Goal: Task Accomplishment & Management: Manage account settings

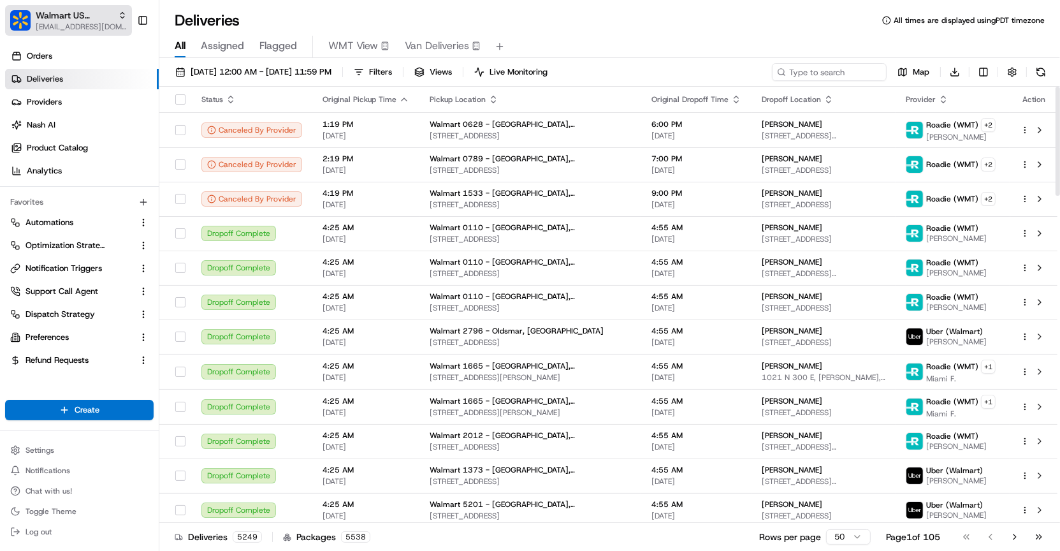
click at [108, 26] on span "[EMAIL_ADDRESS][DOMAIN_NAME]" at bounding box center [81, 27] width 91 height 10
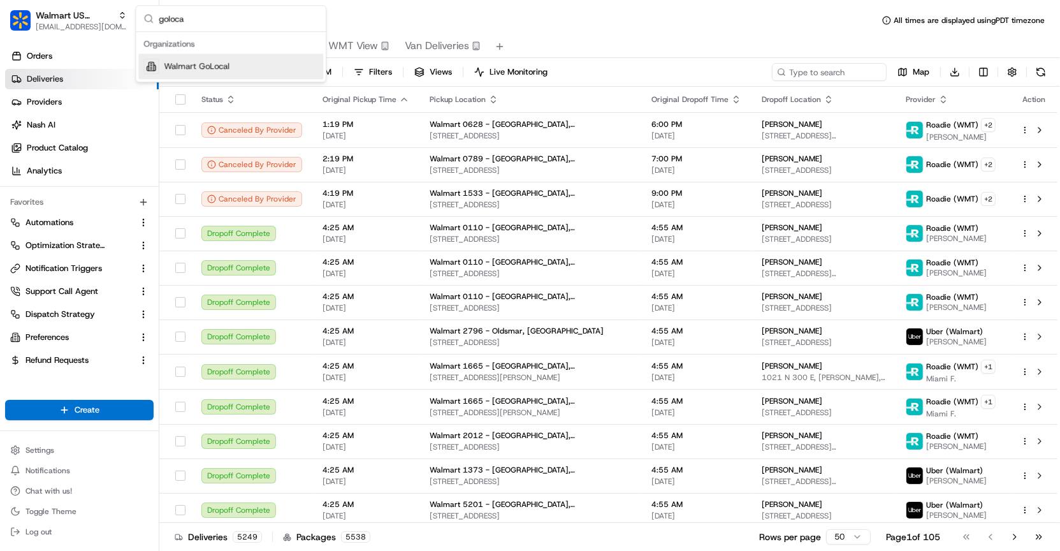
type input "goloca"
click at [184, 62] on span "Walmart GoLocal" at bounding box center [197, 66] width 66 height 11
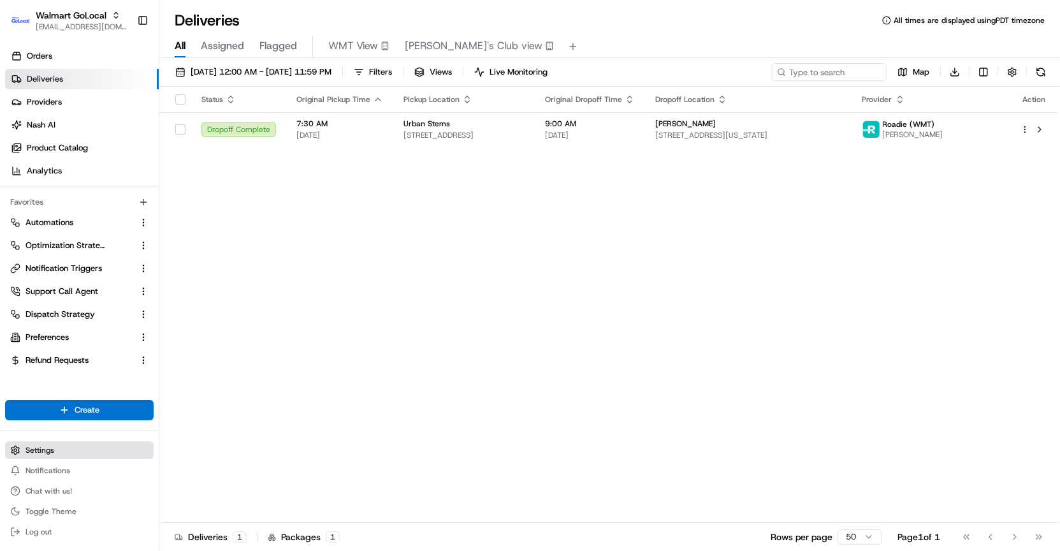
click at [76, 442] on button "Settings" at bounding box center [79, 450] width 148 height 18
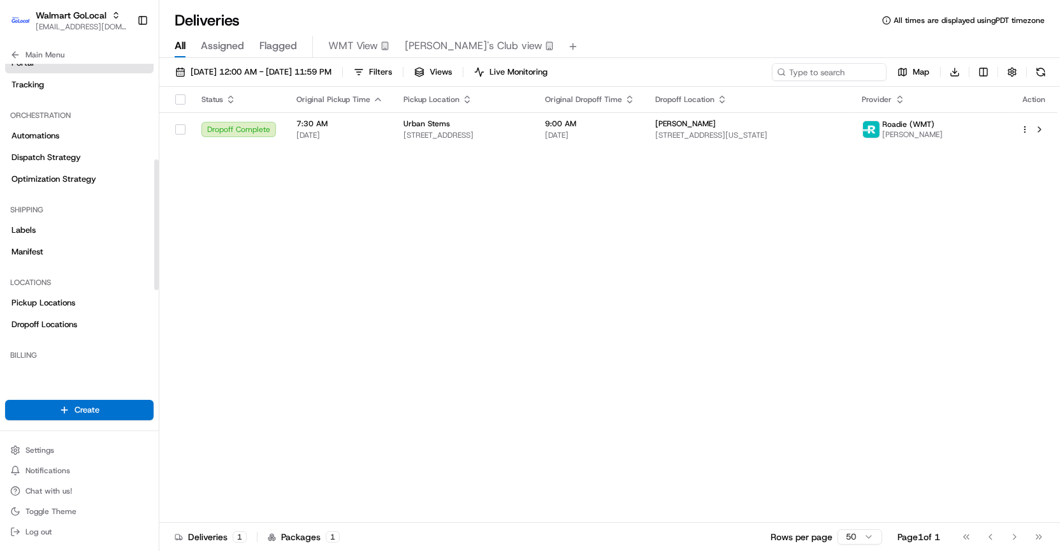
scroll to position [223, 0]
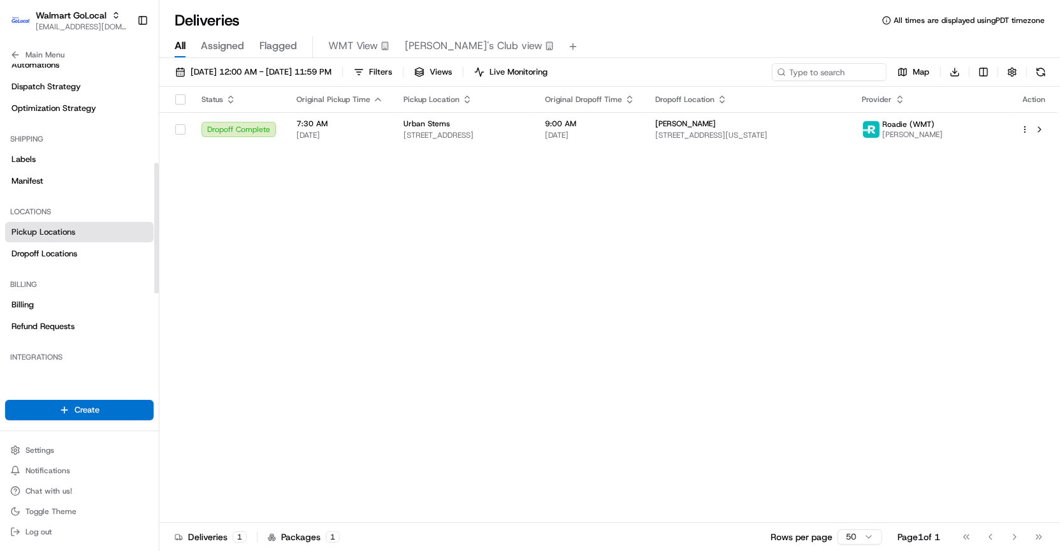
click at [107, 227] on link "Pickup Locations" at bounding box center [79, 232] width 148 height 20
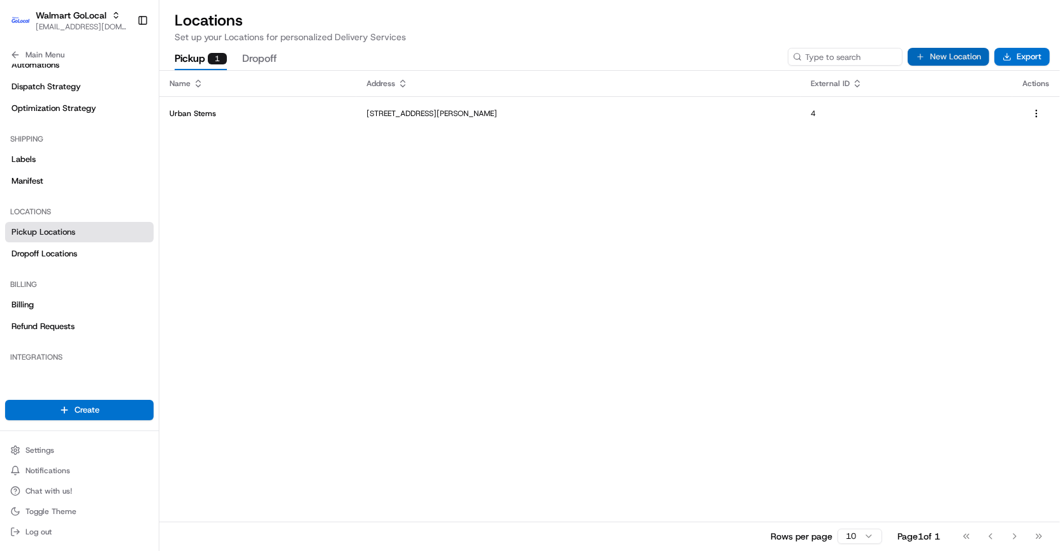
click at [957, 52] on button "New Location" at bounding box center [949, 57] width 82 height 18
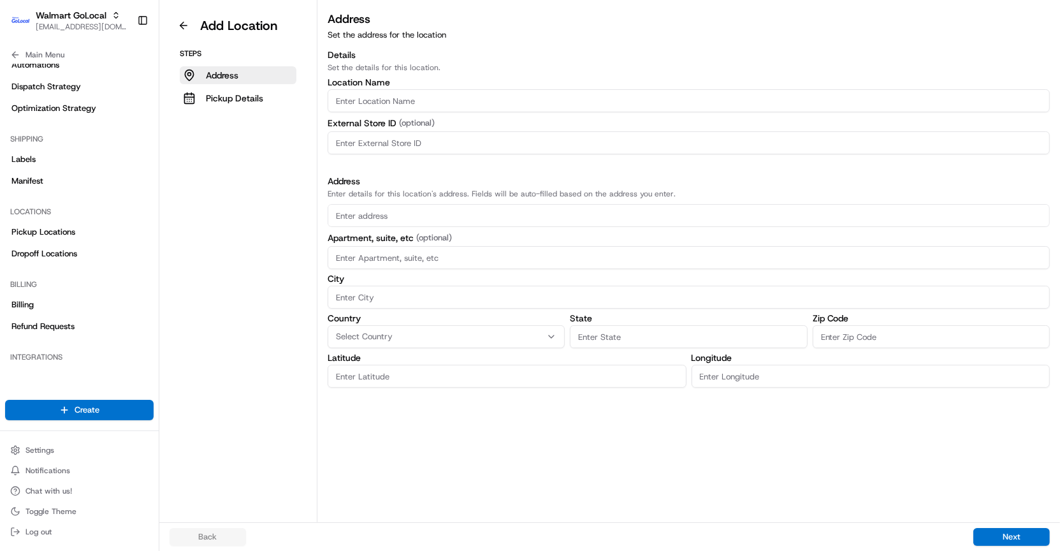
click at [519, 103] on input "Location name" at bounding box center [689, 100] width 722 height 23
click at [373, 102] on input "PPG Paint - Oakdale, MN" at bounding box center [689, 100] width 722 height 23
type input "PPG Paint - Oakdale, MN"
click at [380, 144] on input at bounding box center [689, 142] width 722 height 23
type input "9853"
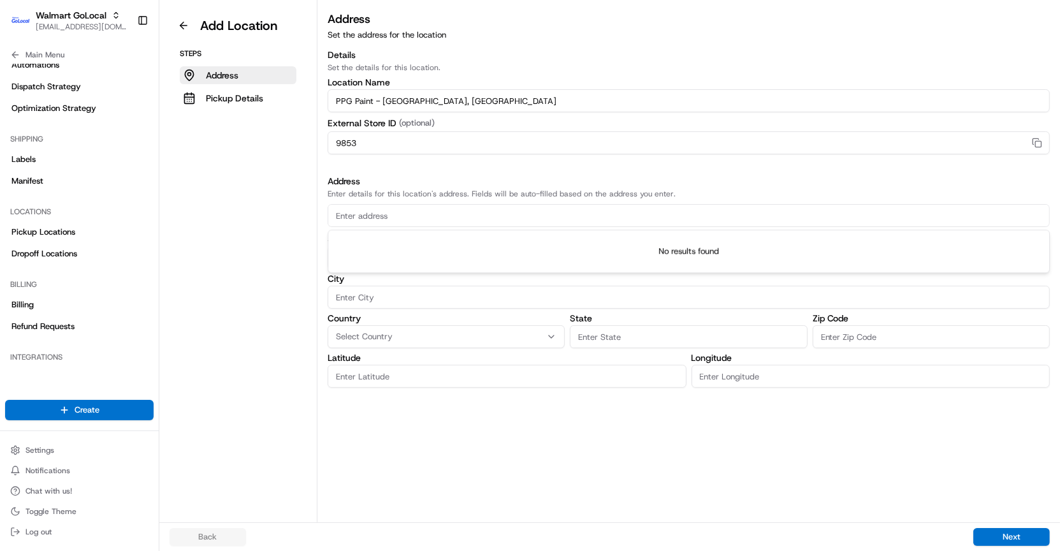
click at [495, 211] on input "text" at bounding box center [689, 215] width 722 height 23
paste input "7013 6th St N Oakdale MN 55128"
type input "7013 6th St N Oakdale MN 55128"
type input "0"
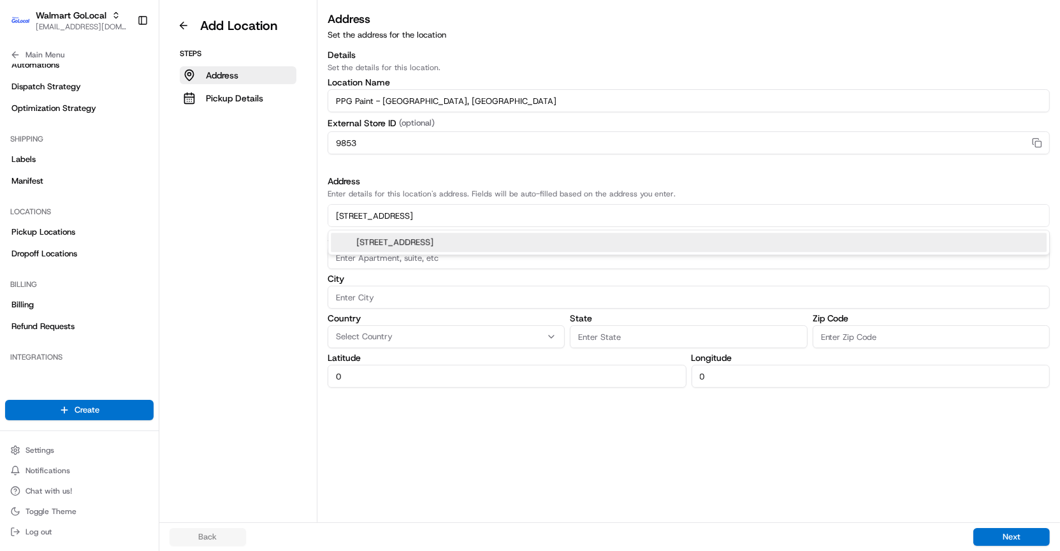
click at [485, 236] on div "7013 6th St N, Oakdale, MN 55128" at bounding box center [689, 242] width 716 height 19
type input "7013 6th Street North"
type input "Oakdale"
type input "MN"
type input "55128"
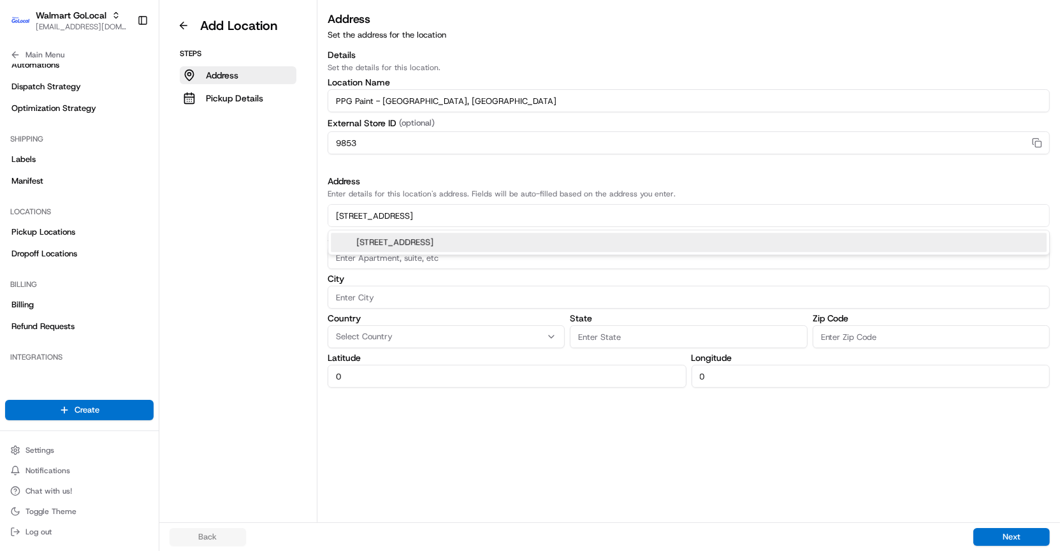
type input "44.956175"
type input "-92.9637534"
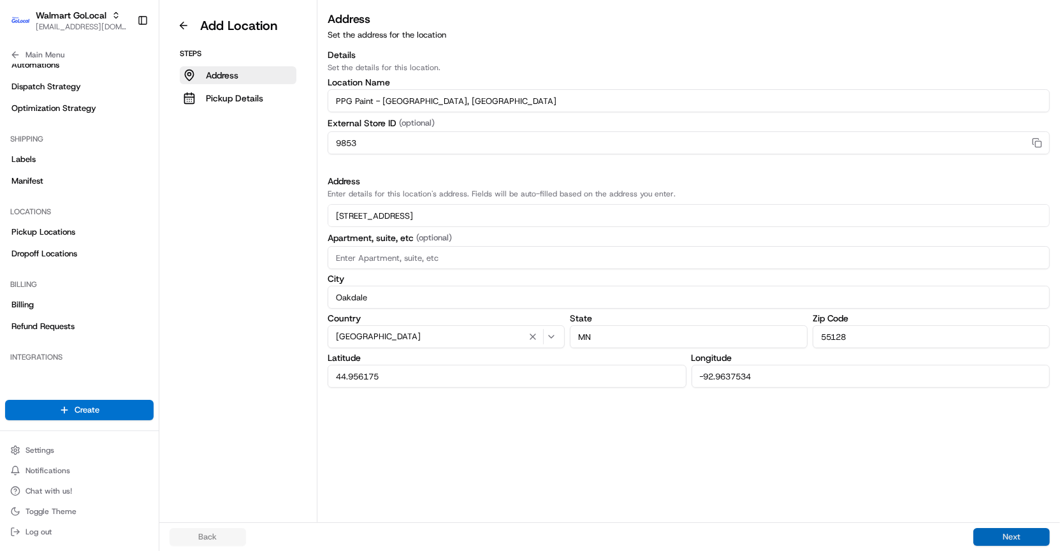
type input "7013 6th Street North"
click at [1005, 540] on button "Next" at bounding box center [1011, 537] width 76 height 18
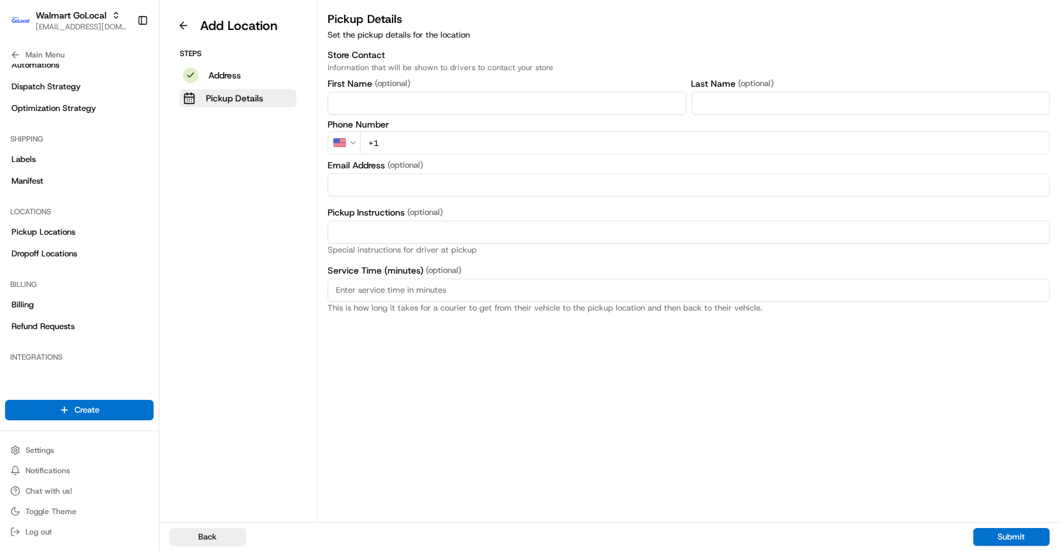
click at [669, 140] on input "+1" at bounding box center [705, 142] width 690 height 23
paste input "1 651 501 7676"
click at [389, 143] on input "+1 1 651 501 7676" at bounding box center [705, 142] width 690 height 23
type input "+1 651 501 7676"
click at [1001, 537] on button "Submit" at bounding box center [1011, 537] width 76 height 18
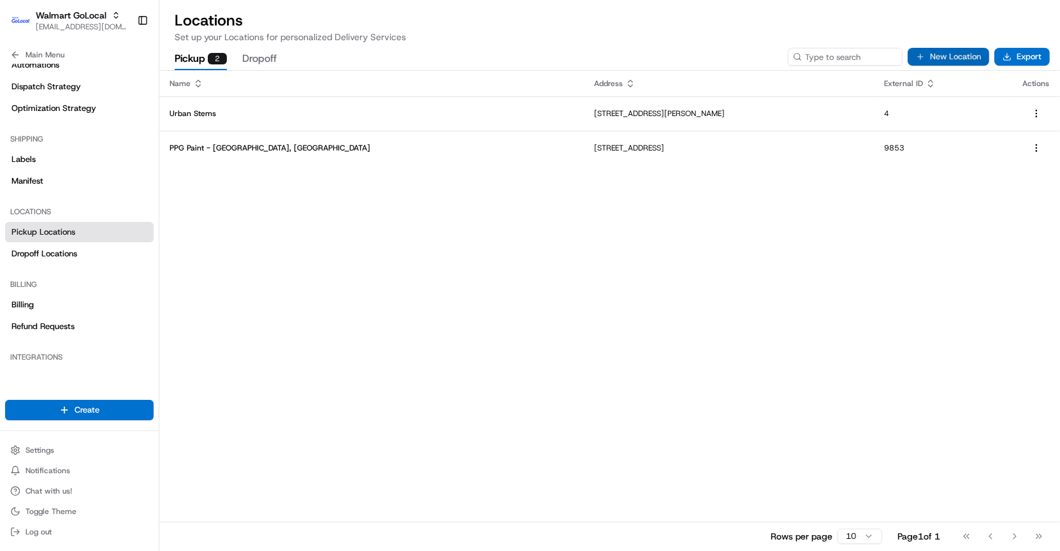
click at [951, 55] on button "New Location" at bounding box center [949, 57] width 82 height 18
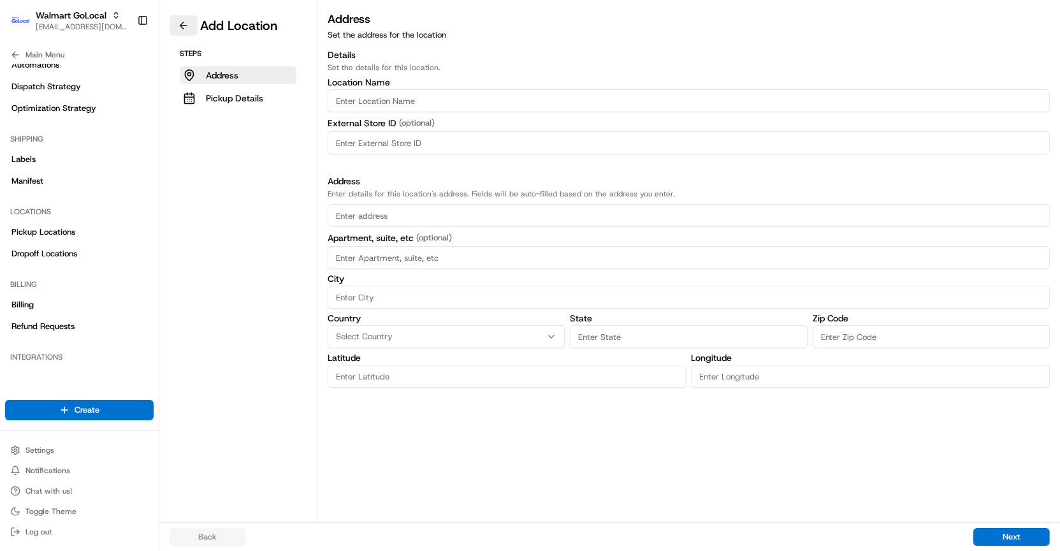
click at [180, 23] on button at bounding box center [184, 25] width 28 height 20
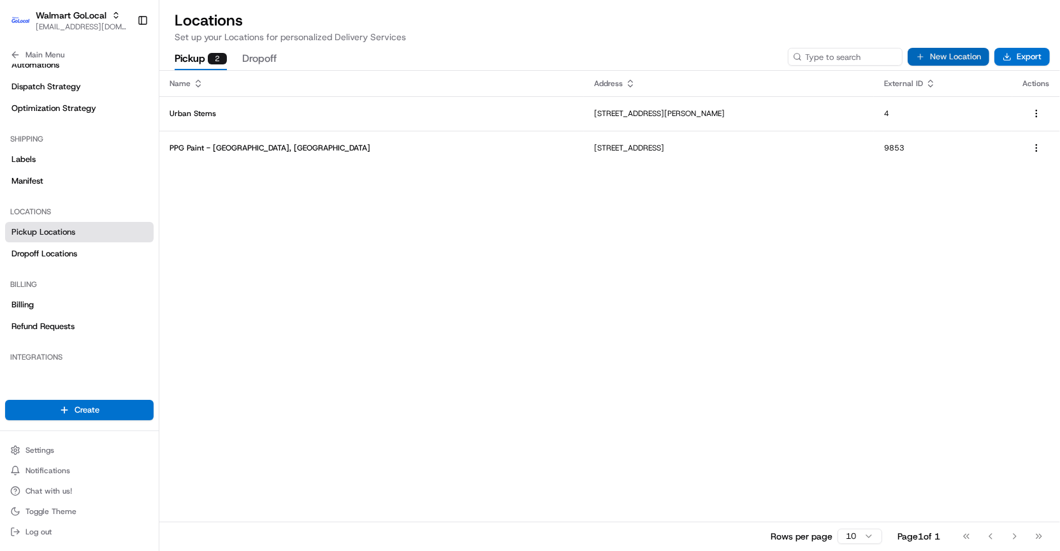
click at [953, 61] on button "New Location" at bounding box center [949, 57] width 82 height 18
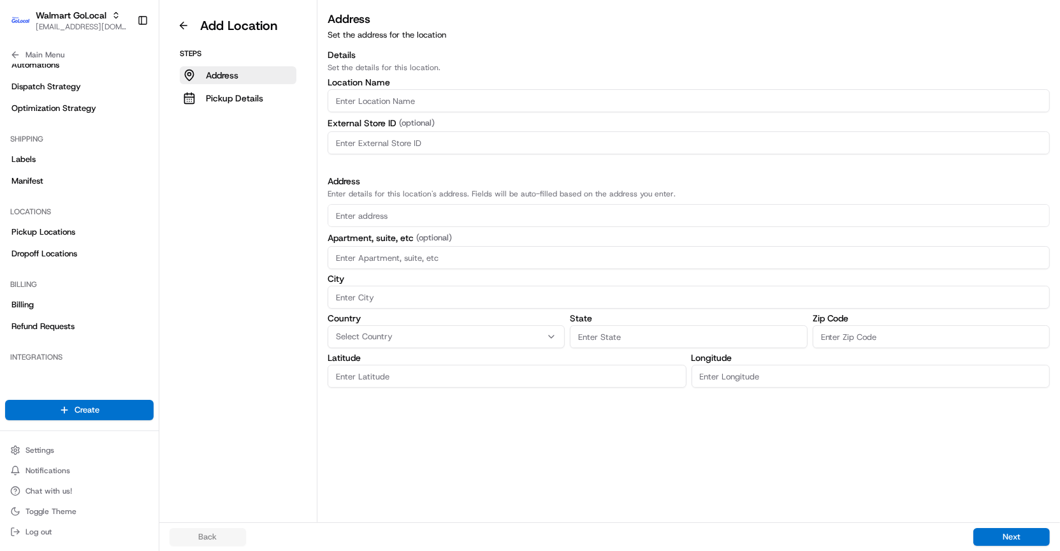
click at [534, 103] on input "Location name" at bounding box center [689, 100] width 722 height 23
type input "The Natural Dog - Burlington, NC"
click at [424, 220] on input "text" at bounding box center [689, 215] width 722 height 23
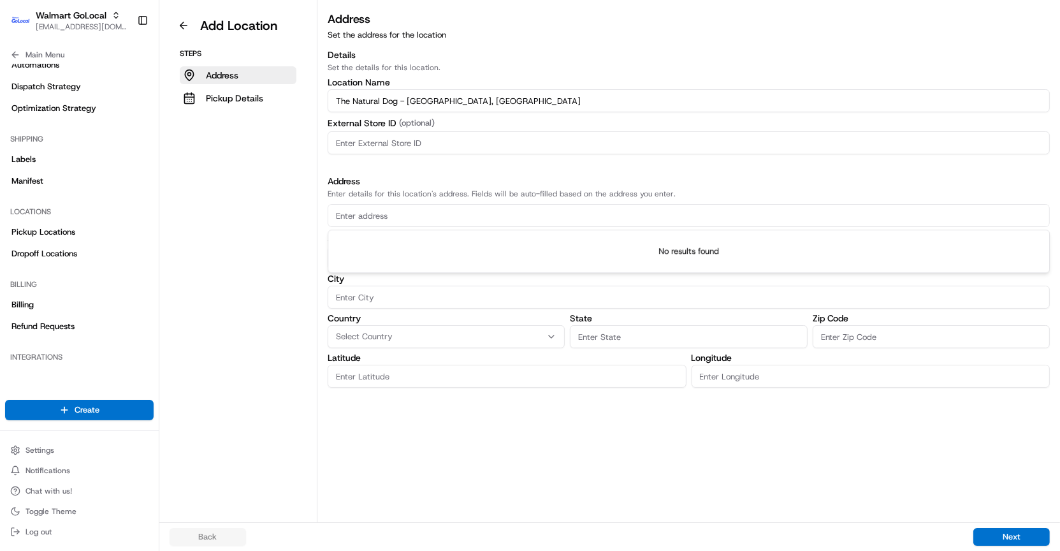
paste input "3580 S Church St Burlington NC 2721"
type input "3580 S Church St Burlington NC 2721"
type input "0"
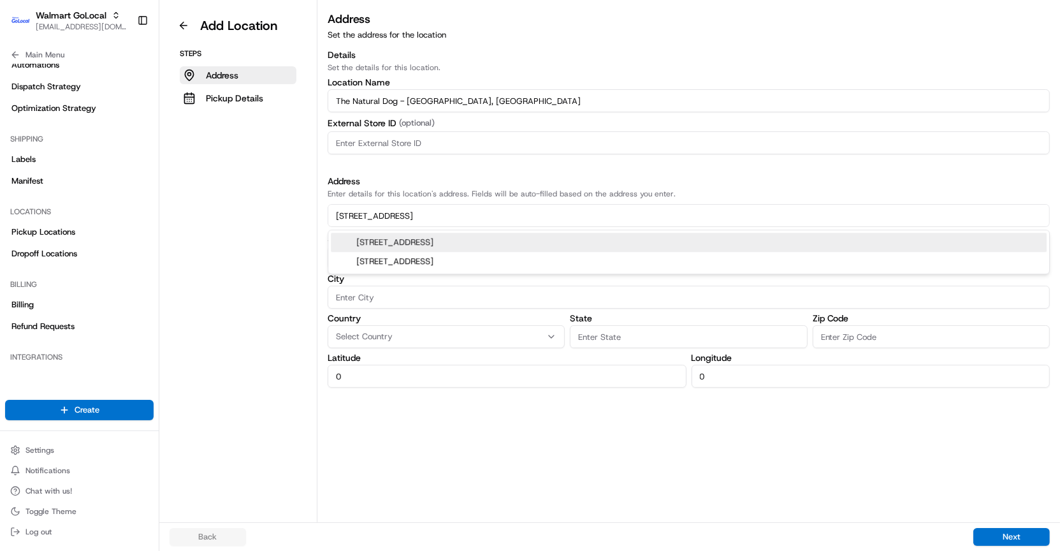
click at [426, 238] on div "3580 S Church St, Burlington, NC 27215" at bounding box center [689, 242] width 716 height 19
type input "3580 South Church Street"
type input "Burlington"
type input "NC"
type input "27215"
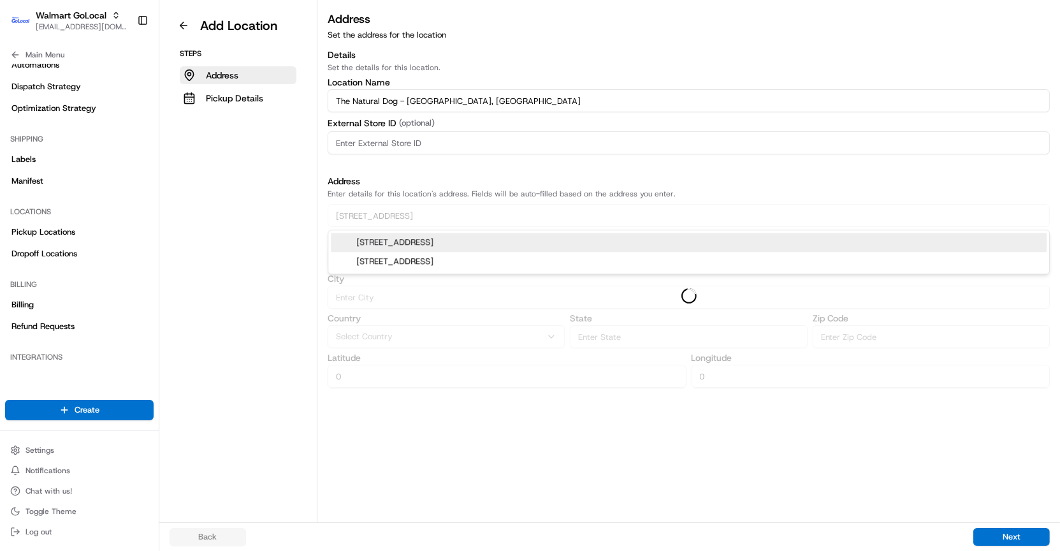
type input "36.079489"
type input "-79.51643640000002"
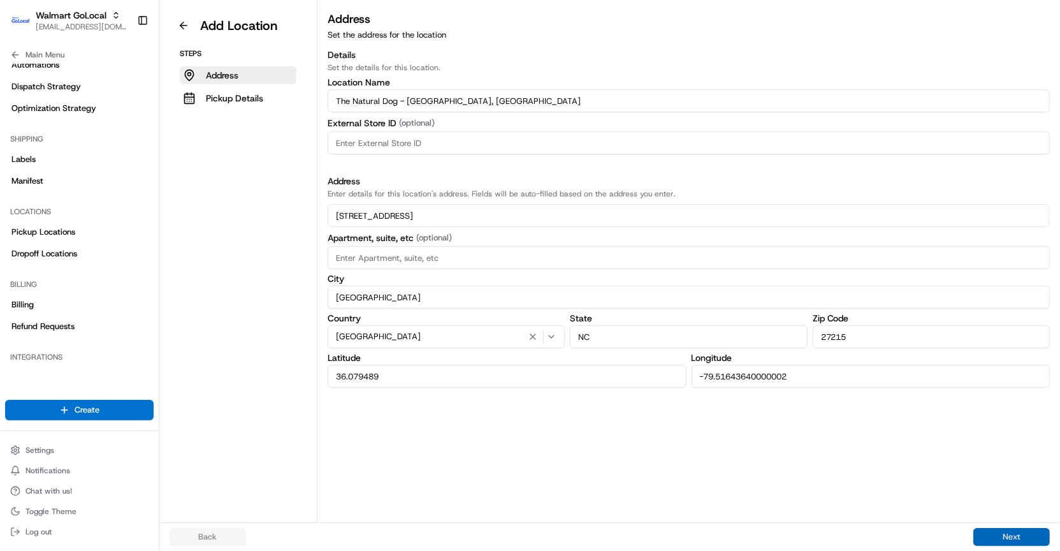
type input "3580 South Church Street"
click at [1021, 532] on button "Next" at bounding box center [1011, 537] width 76 height 18
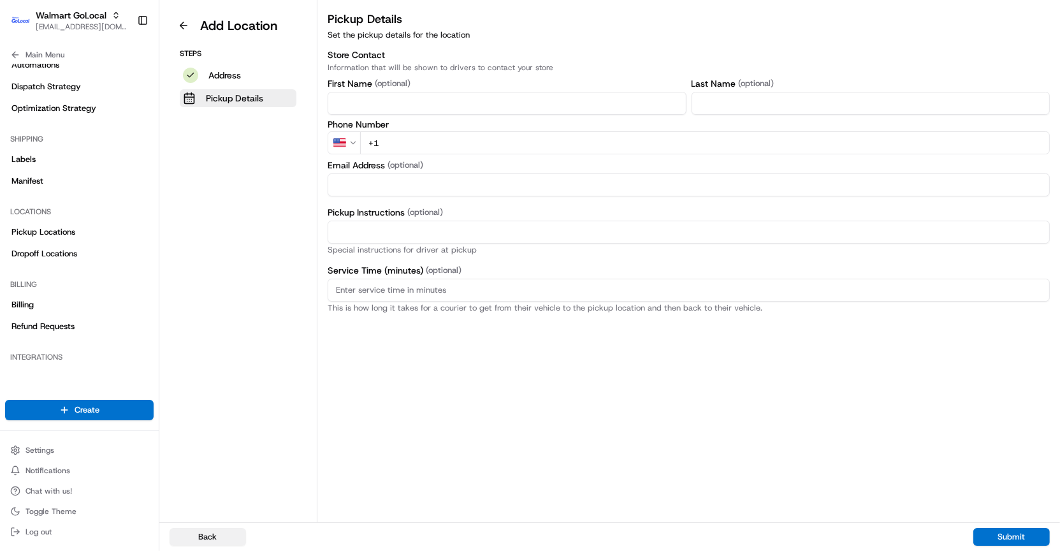
click at [236, 530] on button "Back" at bounding box center [208, 537] width 76 height 18
click at [225, 541] on button "Back" at bounding box center [208, 537] width 76 height 18
click at [222, 532] on button "Back" at bounding box center [208, 537] width 76 height 18
click at [180, 30] on button at bounding box center [184, 25] width 28 height 20
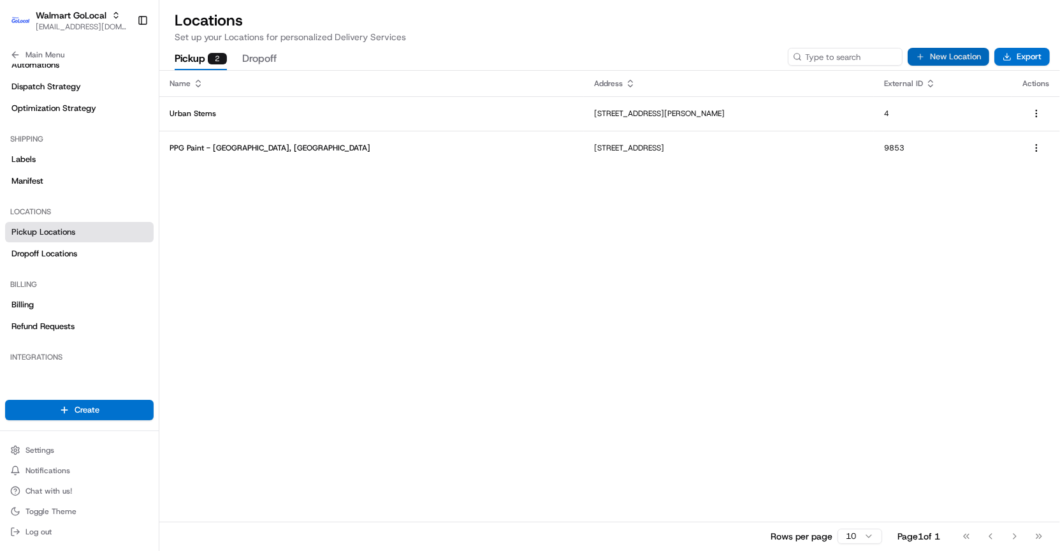
click at [961, 57] on button "New Location" at bounding box center [949, 57] width 82 height 18
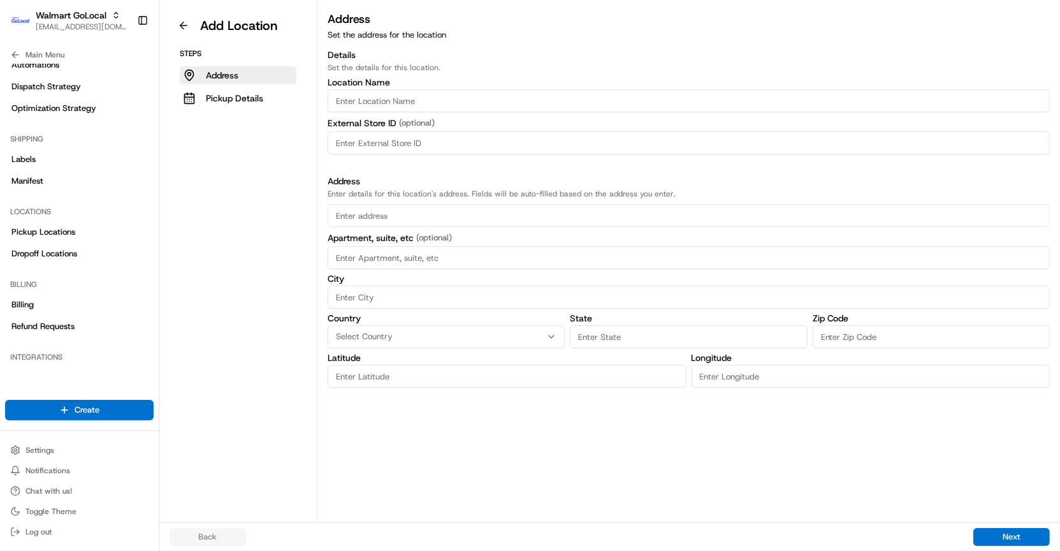
click at [542, 203] on div "Address Enter details for this location's address. Fields will be auto-filled b…" at bounding box center [689, 281] width 722 height 213
click at [542, 209] on input "text" at bounding box center [689, 215] width 722 height 23
paste input "3580 S Church St Burlington NC 2721"
type input "3580 S Church St Burlington NC 2721"
type input "0"
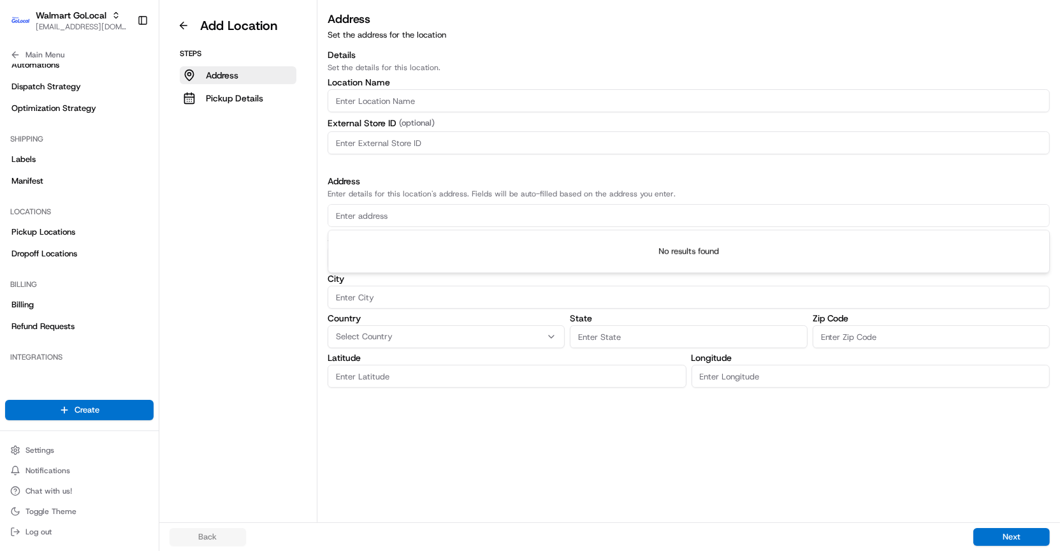
type input "0"
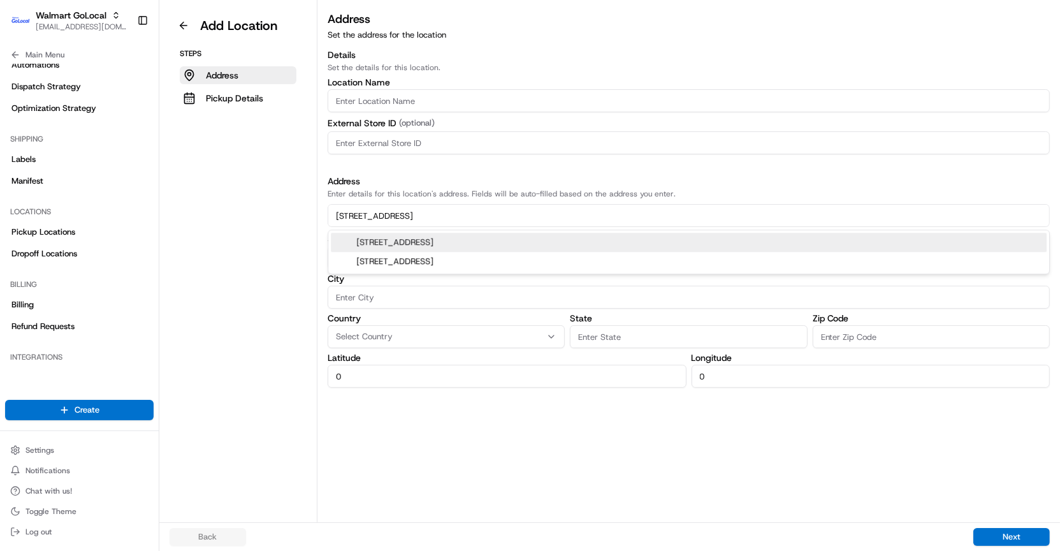
click at [491, 246] on div "3580 S Church St, Burlington, NC 27215" at bounding box center [689, 242] width 716 height 19
type input "3580 South Church Street"
type input "Burlington"
type input "NC"
type input "27215"
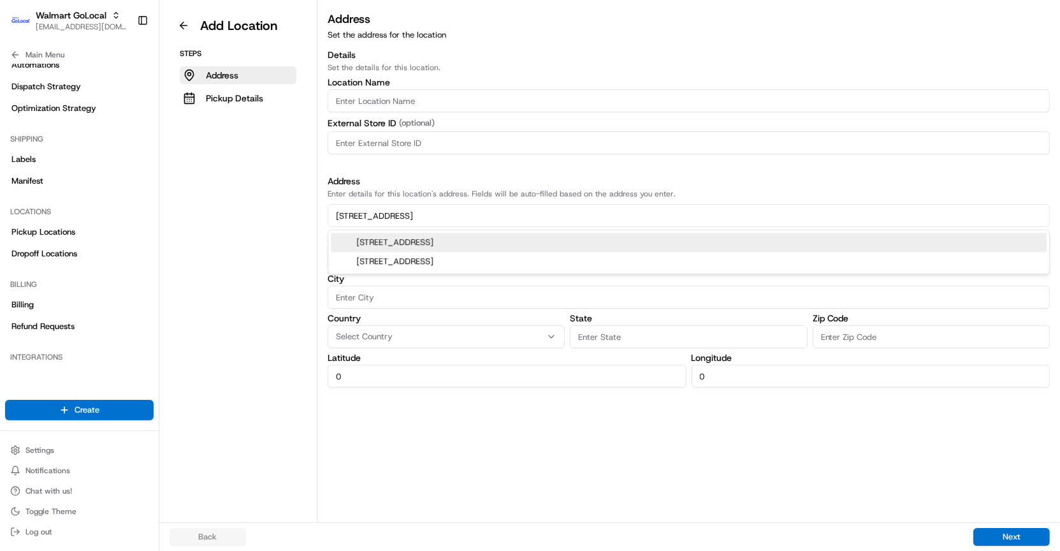
type input "36.079489"
type input "-79.51643640000002"
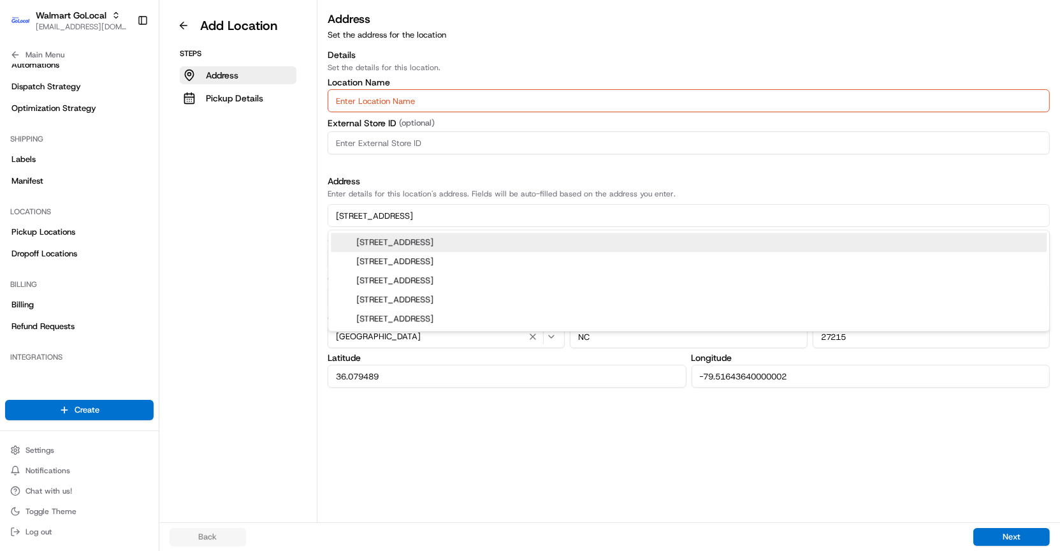
click at [452, 237] on div "3580 South Church Street, Burlington, NC" at bounding box center [689, 242] width 716 height 19
type input "3580 South Church Street"
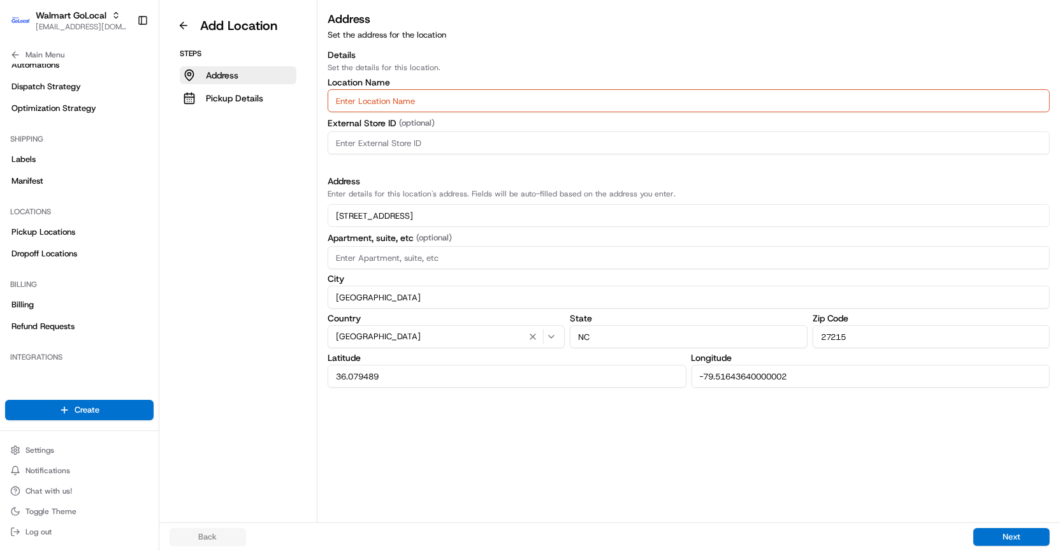
click at [468, 90] on input "Location name" at bounding box center [689, 100] width 722 height 23
type input "The Natural Dog - Burlington, NC"
click at [386, 147] on input at bounding box center [689, 142] width 722 height 23
type input "29"
click at [987, 528] on button "Next" at bounding box center [1011, 537] width 76 height 18
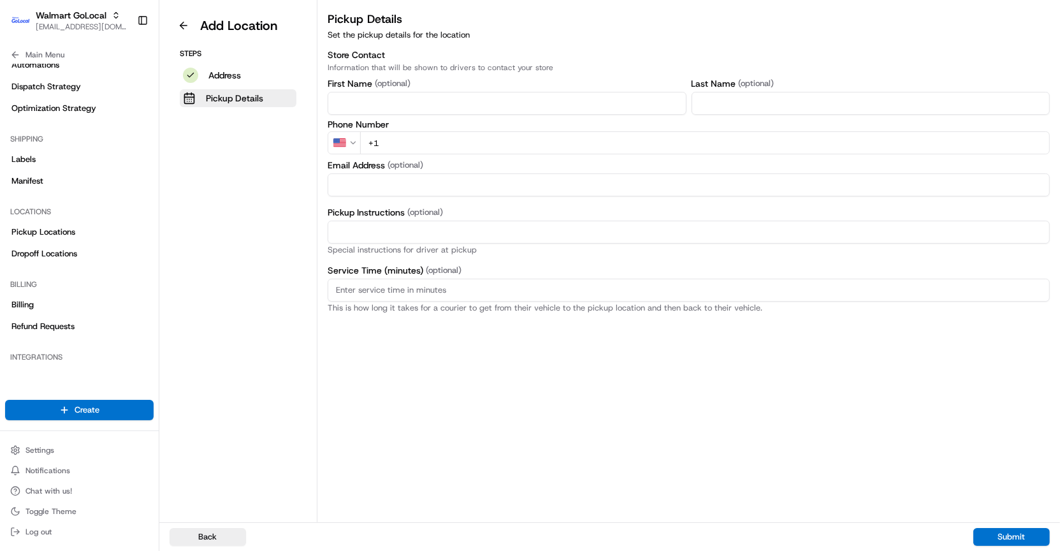
click at [539, 153] on input "+1" at bounding box center [705, 142] width 690 height 23
paste input "1 336 538 2450"
click at [389, 145] on input "+1 1 336 538 2450" at bounding box center [705, 142] width 690 height 23
type input "+1 336 538 2450"
select select "FR"
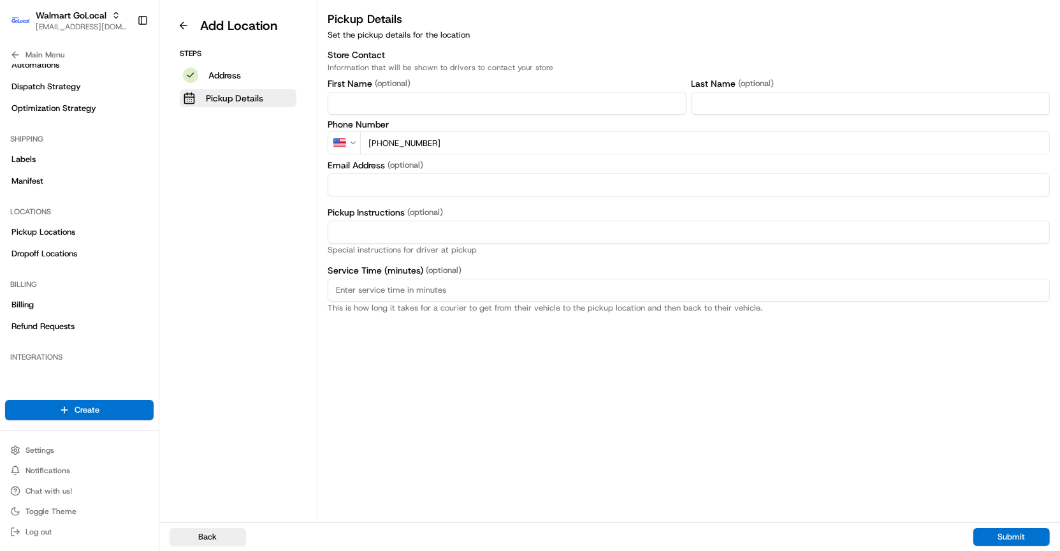
type input "+33 6 53 82 45 0"
select select "US"
type input "+1 336 538 2450"
click at [989, 532] on button "Submit" at bounding box center [1011, 537] width 76 height 18
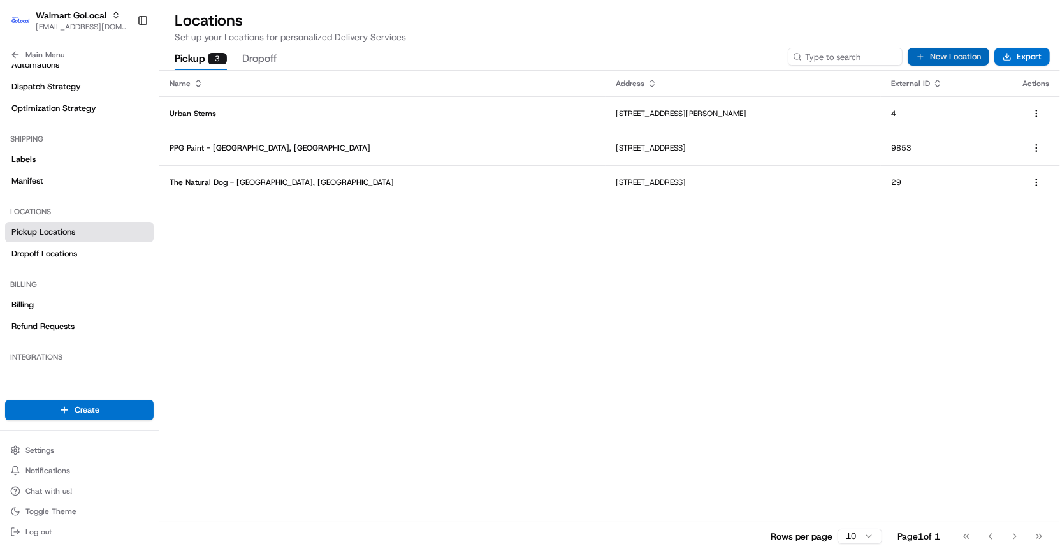
click at [959, 48] on button "New Location" at bounding box center [949, 57] width 82 height 18
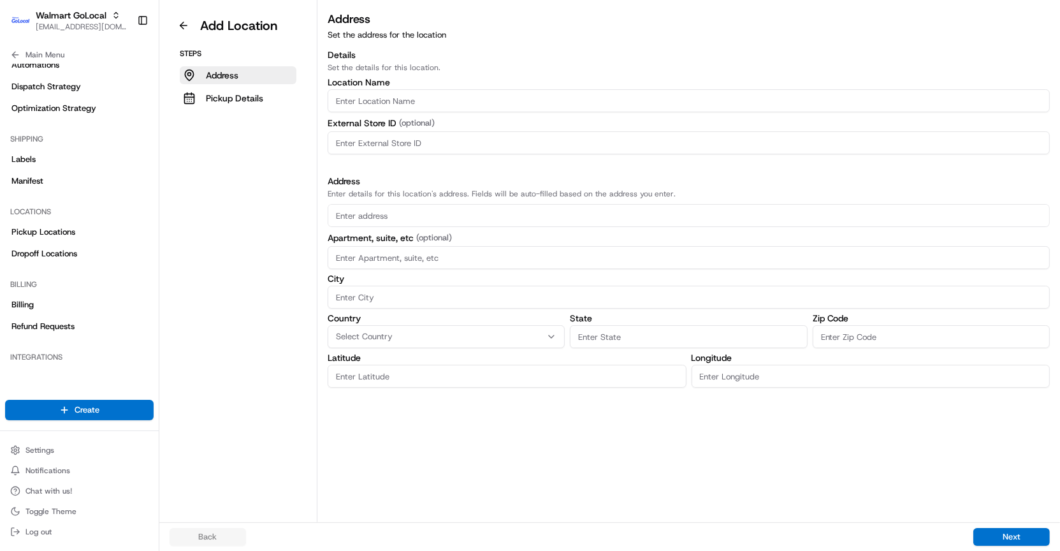
click at [501, 110] on input "Location name" at bounding box center [689, 100] width 722 height 23
type input "Boot Barn - Arlington, TX"
click at [472, 148] on input at bounding box center [689, 142] width 722 height 23
type input "305"
click at [489, 217] on input "text" at bounding box center [689, 215] width 722 height 23
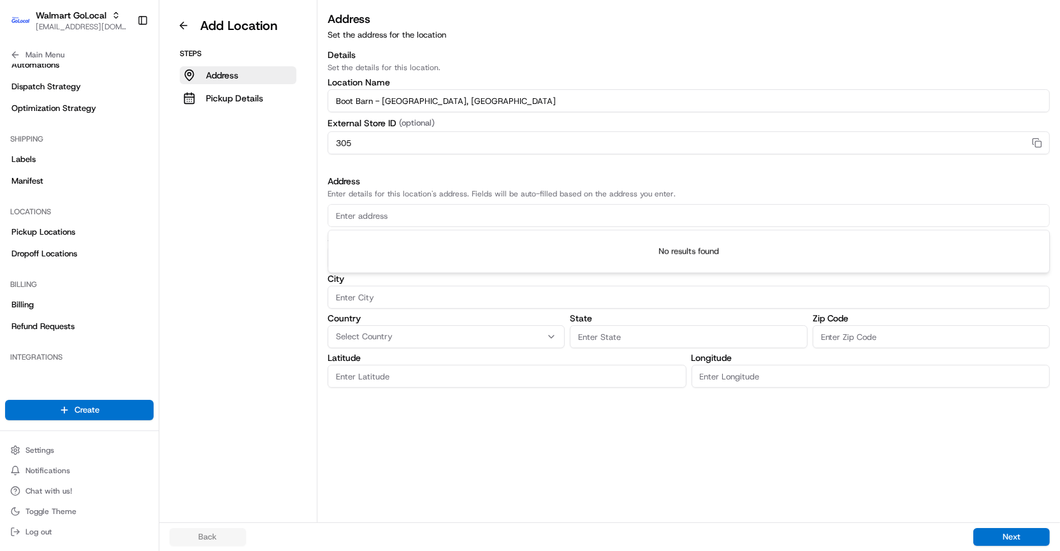
paste input "2500 Centennial Dr Arlington TX 76011"
type input "2500 Centennial Dr Arlington TX 76011"
type input "0"
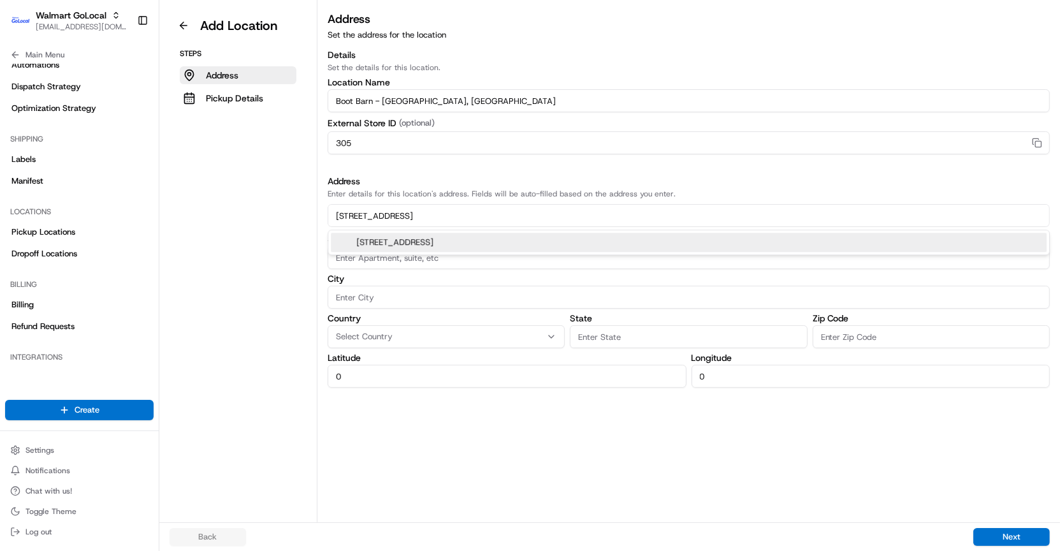
click at [460, 245] on div "2500 Centennial Dr, Arlington, TX 76011" at bounding box center [689, 242] width 716 height 19
type input "2500 Centennial Drive"
type input "Arlington"
type input "TX"
type input "76011"
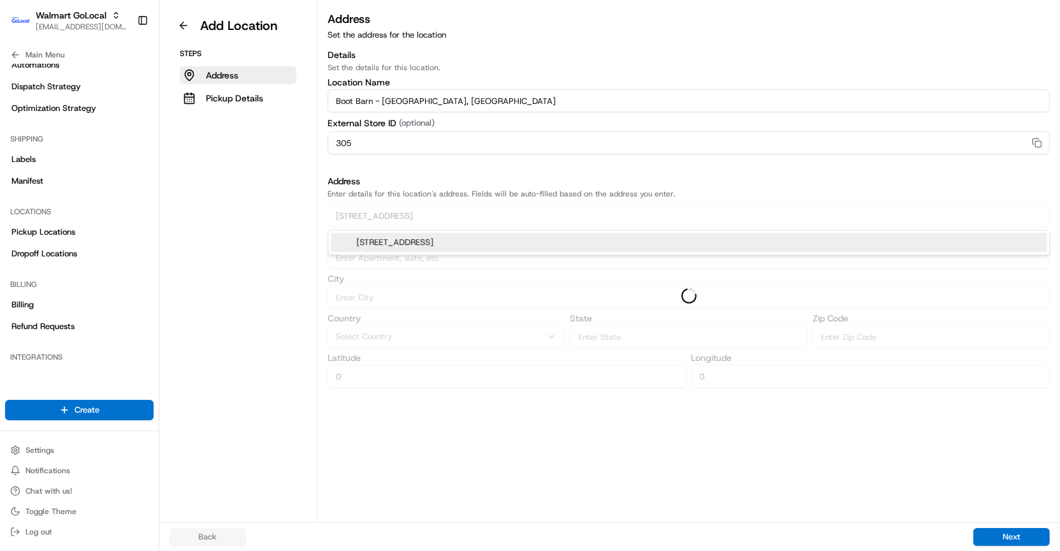
type input "32.7453841"
type input "-97.0653615"
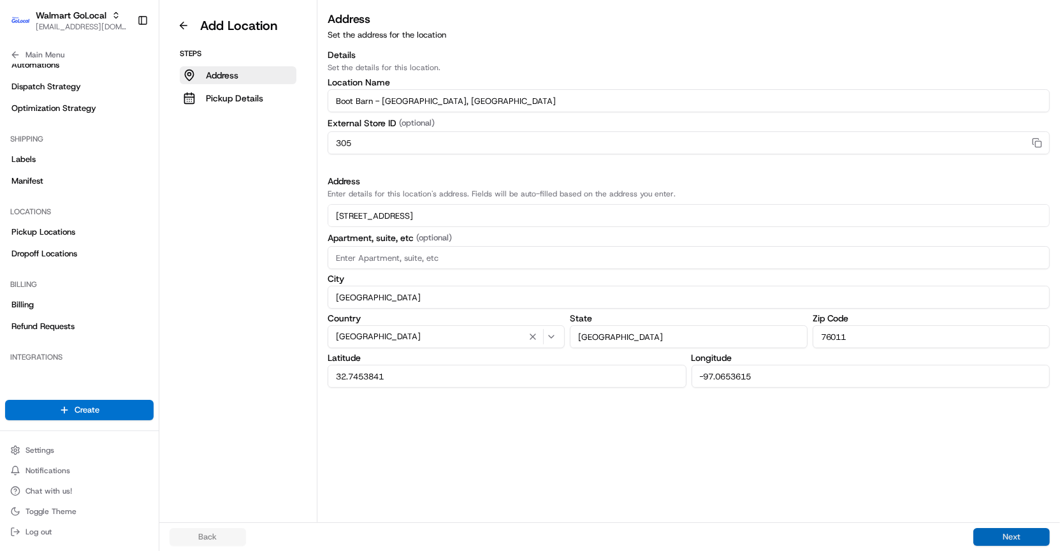
type input "2500 Centennial Drive"
click at [989, 530] on button "Next" at bounding box center [1011, 537] width 76 height 18
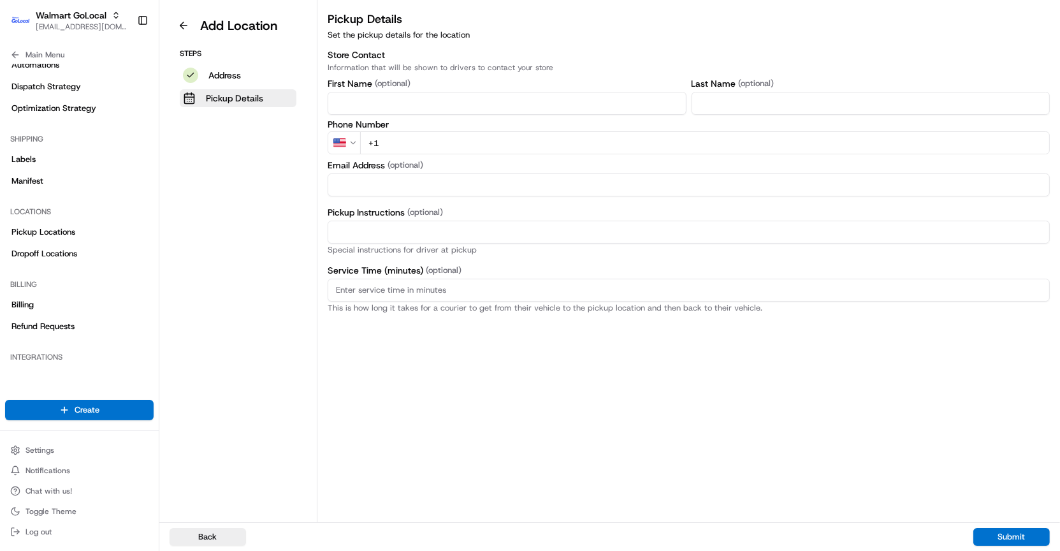
click at [542, 130] on div "Phone Number US +61AustraliaAustralia +1CanadaCanada +81JapanJapan +64New Zeala…" at bounding box center [689, 137] width 722 height 34
click at [538, 142] on input "+1" at bounding box center [705, 142] width 690 height 23
paste input "817 640 5055"
type input "+1 817 640 5055"
click at [512, 410] on div "Pickup Details Set the pickup details for the location Store Contact Informatio…" at bounding box center [688, 266] width 742 height 512
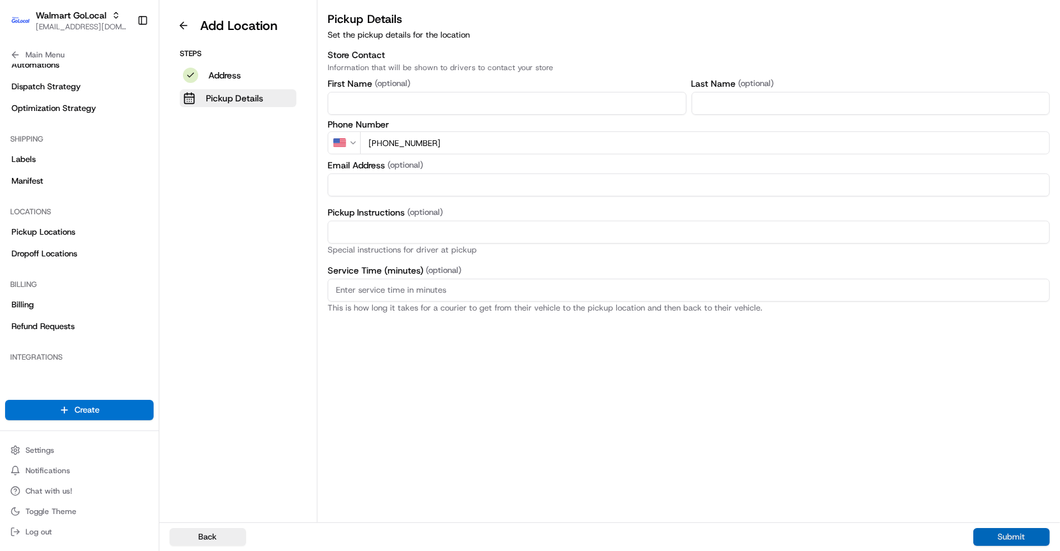
click at [980, 537] on button "Submit" at bounding box center [1011, 537] width 76 height 18
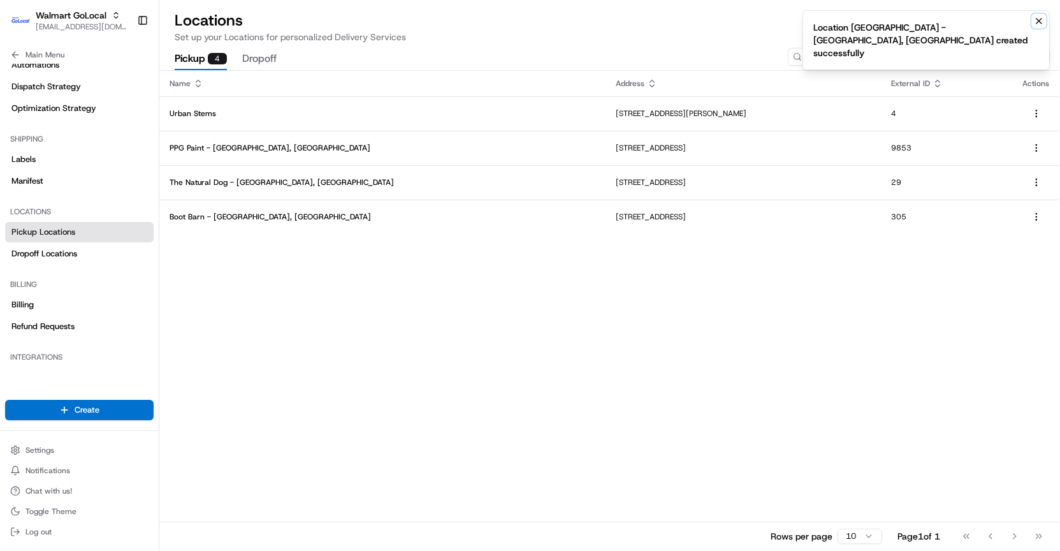
click at [1036, 20] on icon "Notifications (F8)" at bounding box center [1039, 21] width 10 height 10
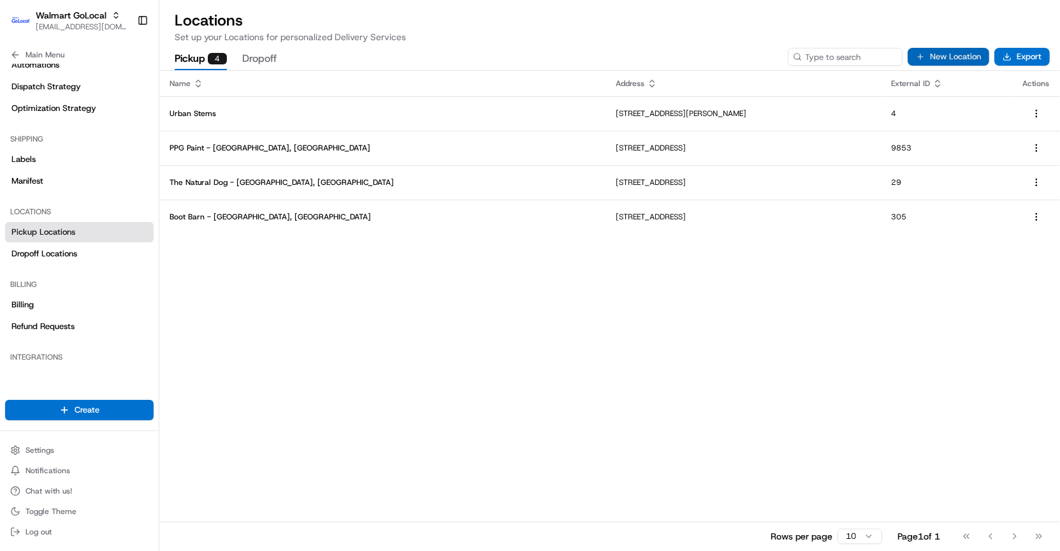
click at [953, 53] on button "New Location" at bounding box center [949, 57] width 82 height 18
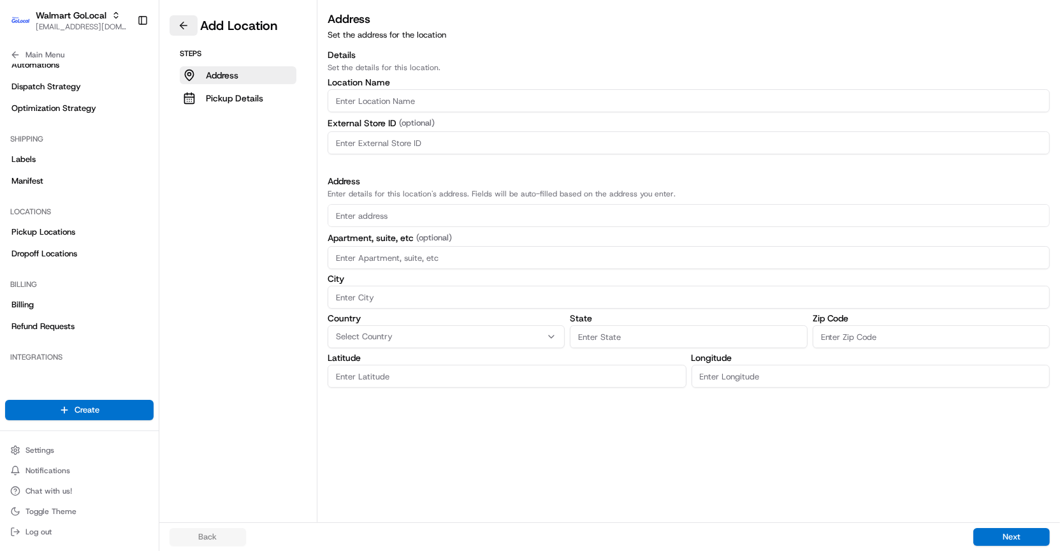
click at [188, 24] on button at bounding box center [184, 25] width 28 height 20
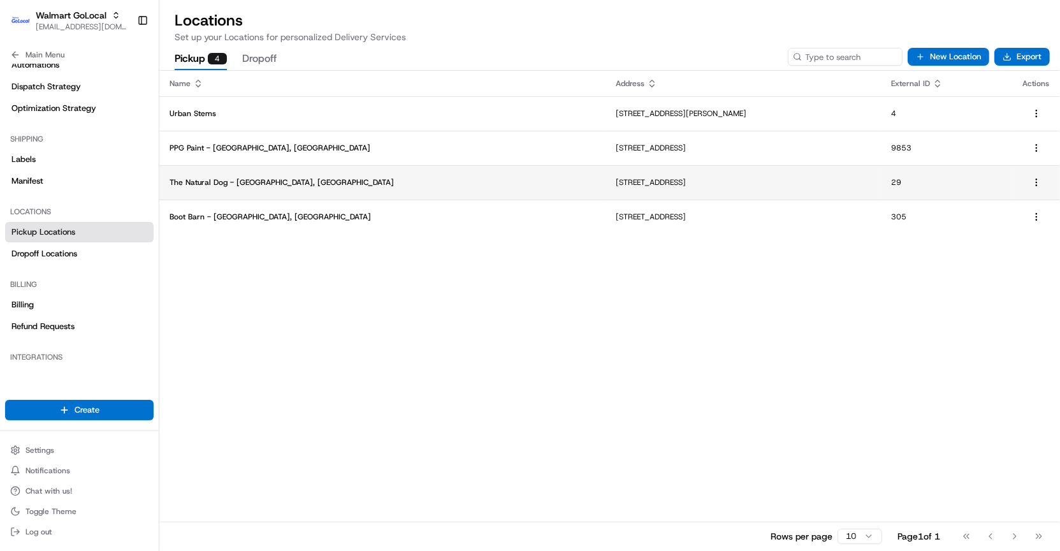
click at [377, 183] on p "The Natural Dog - Burlington, NC" at bounding box center [383, 182] width 426 height 10
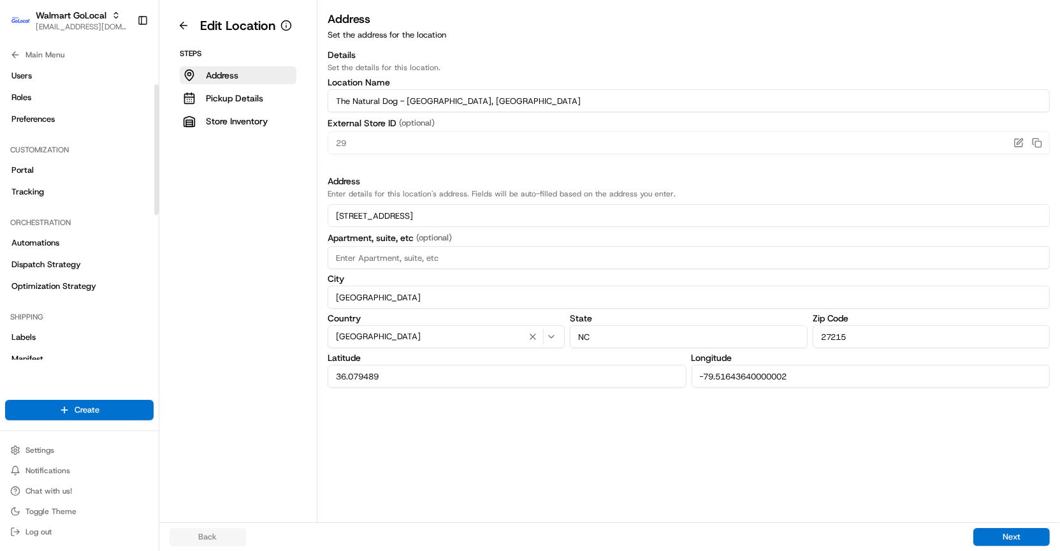
scroll to position [46, 0]
click at [990, 528] on button "Next" at bounding box center [1011, 537] width 76 height 18
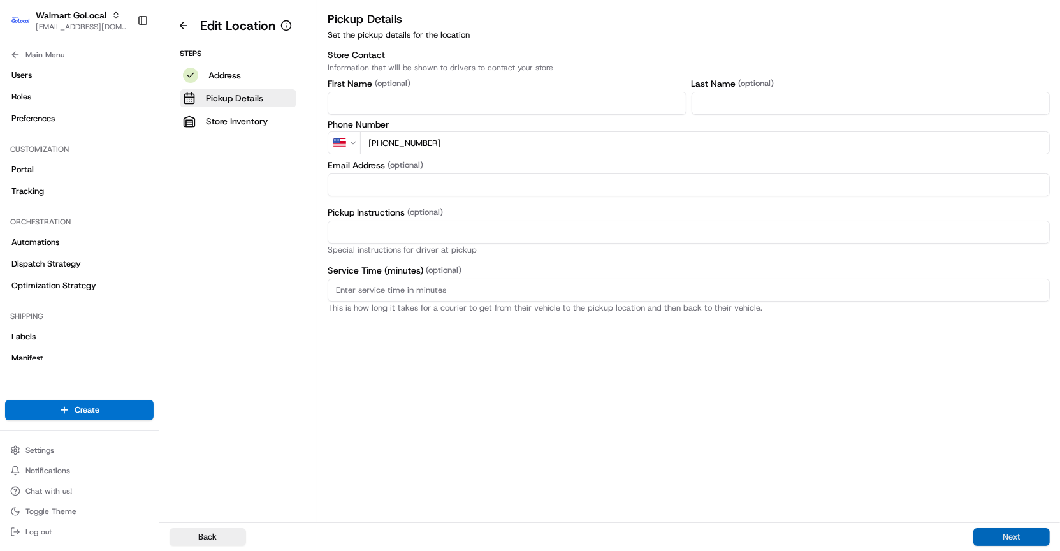
click at [1010, 544] on button "Next" at bounding box center [1011, 537] width 76 height 18
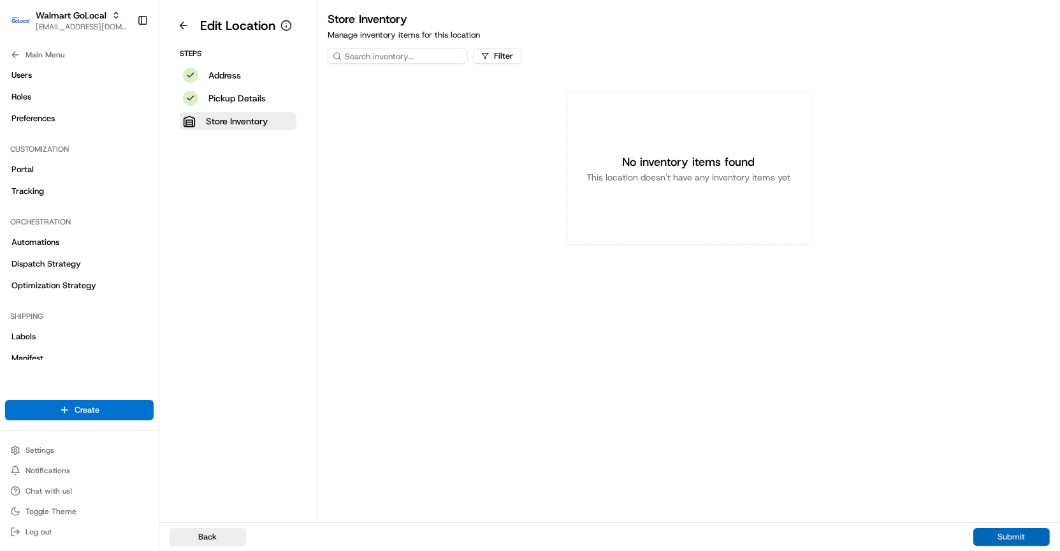
click at [1010, 543] on button "Submit" at bounding box center [1011, 537] width 76 height 18
